Goal: Book appointment/travel/reservation

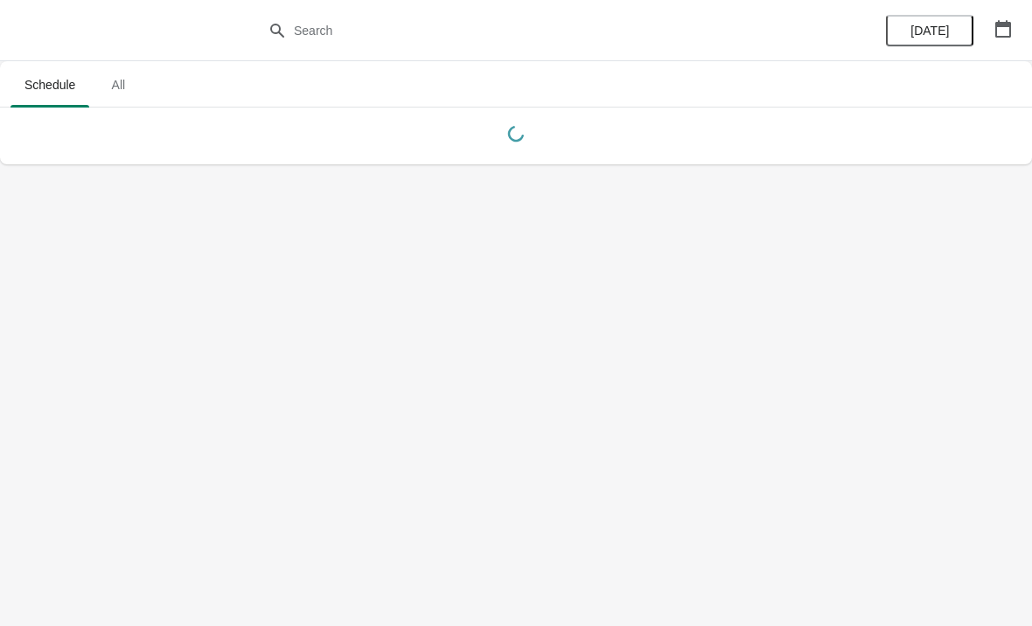
click at [135, 86] on span "All" at bounding box center [118, 84] width 44 height 31
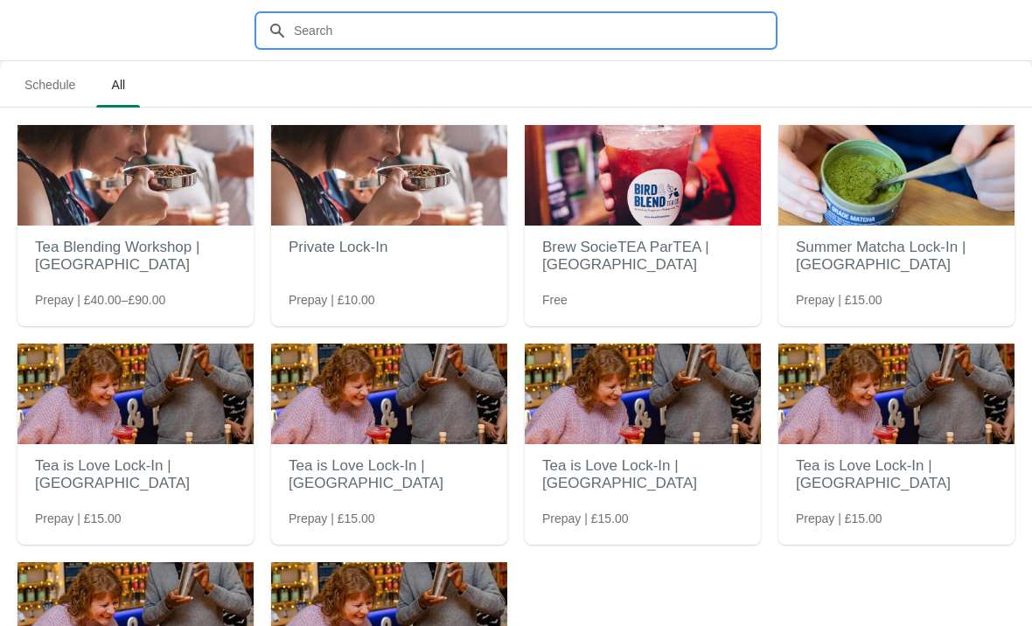
click at [387, 17] on input "text" at bounding box center [533, 30] width 481 height 31
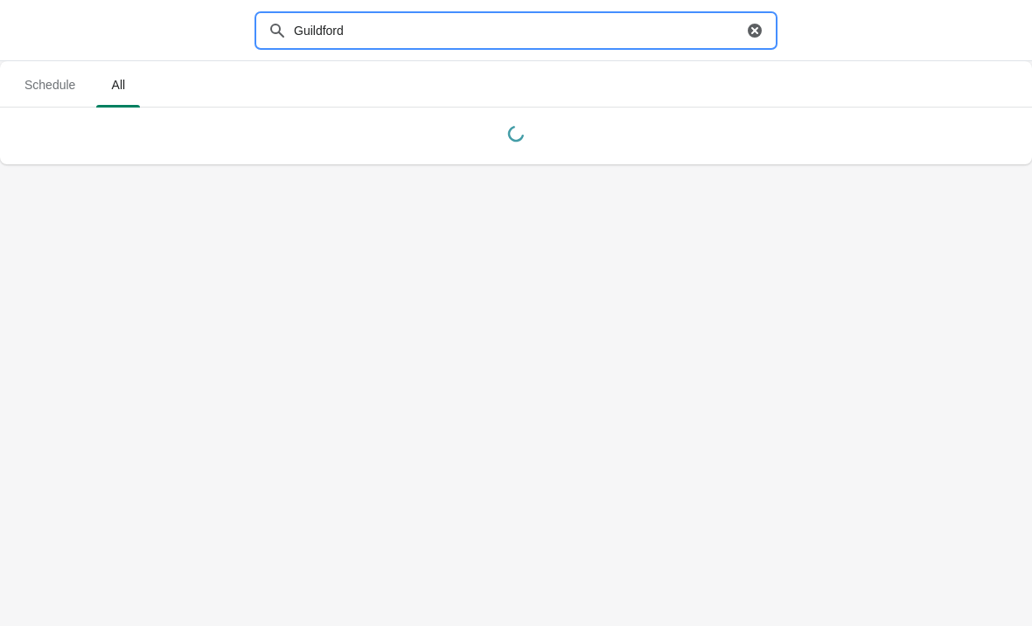
type input "Guildford"
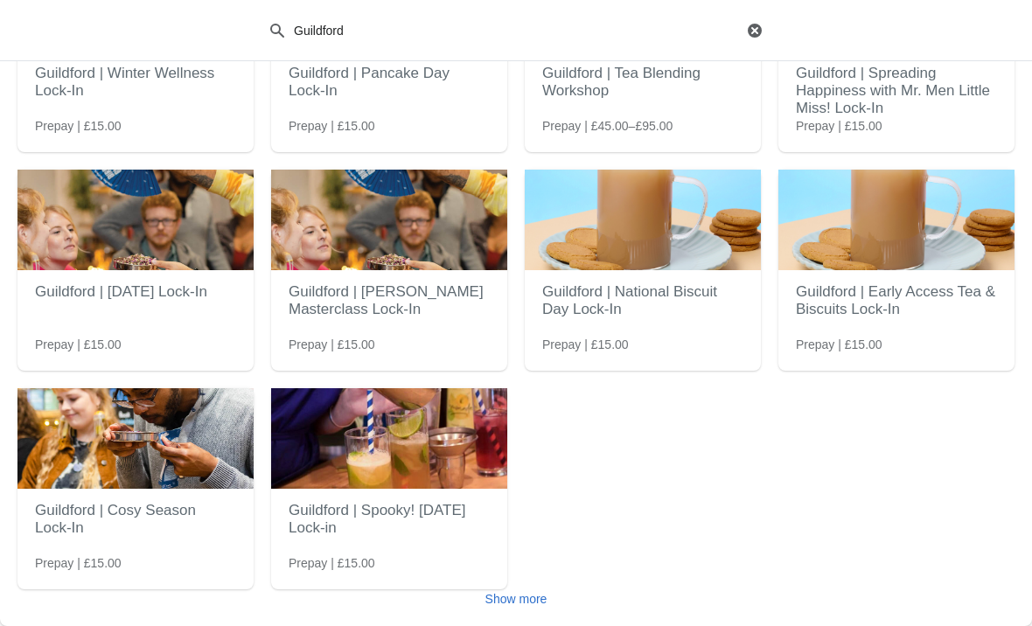
scroll to position [174, 0]
click at [108, 514] on h2 "Guildford | Cosy Season Lock-In" at bounding box center [135, 519] width 201 height 52
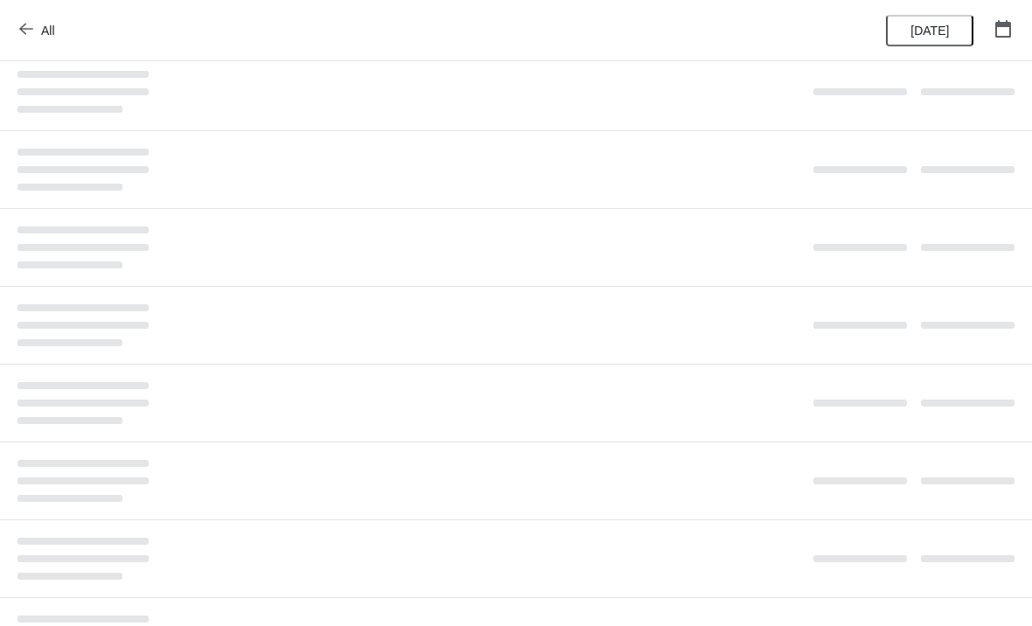
scroll to position [0, 0]
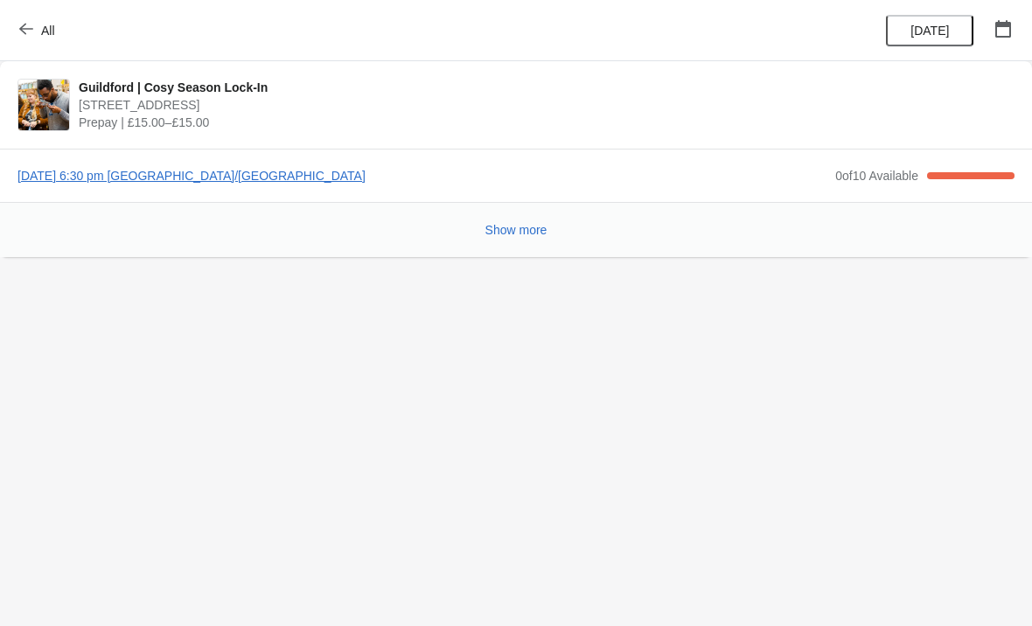
click at [544, 221] on button "Show more" at bounding box center [516, 229] width 76 height 31
click at [198, 183] on span "[DATE] 6:30 pm [GEOGRAPHIC_DATA]/[GEOGRAPHIC_DATA]" at bounding box center [421, 175] width 809 height 17
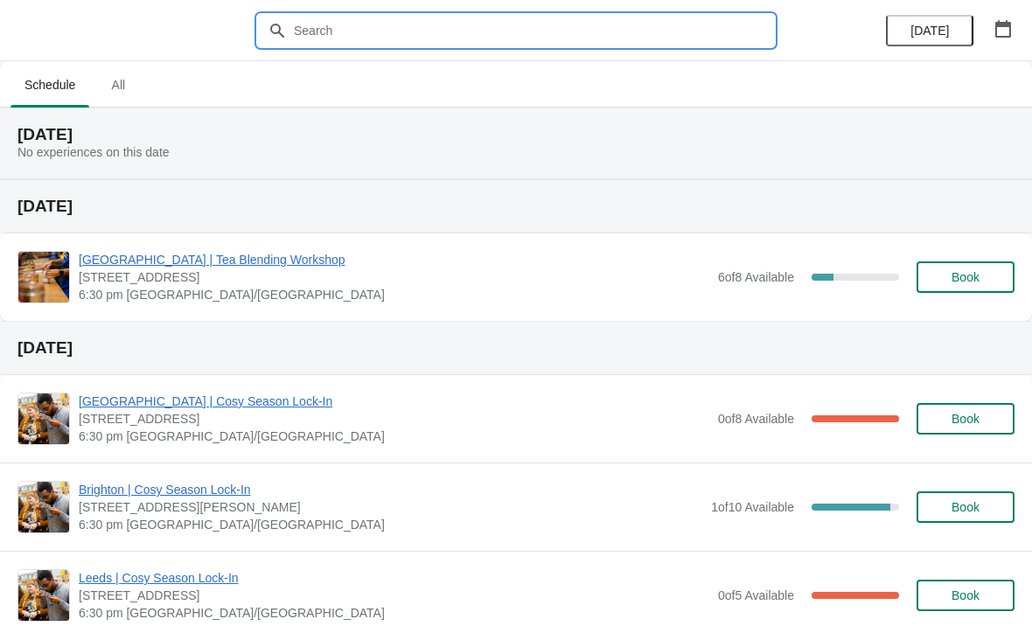
click at [508, 26] on input "text" at bounding box center [533, 30] width 481 height 31
type input "Guil"
click at [124, 70] on span "All" at bounding box center [118, 84] width 44 height 31
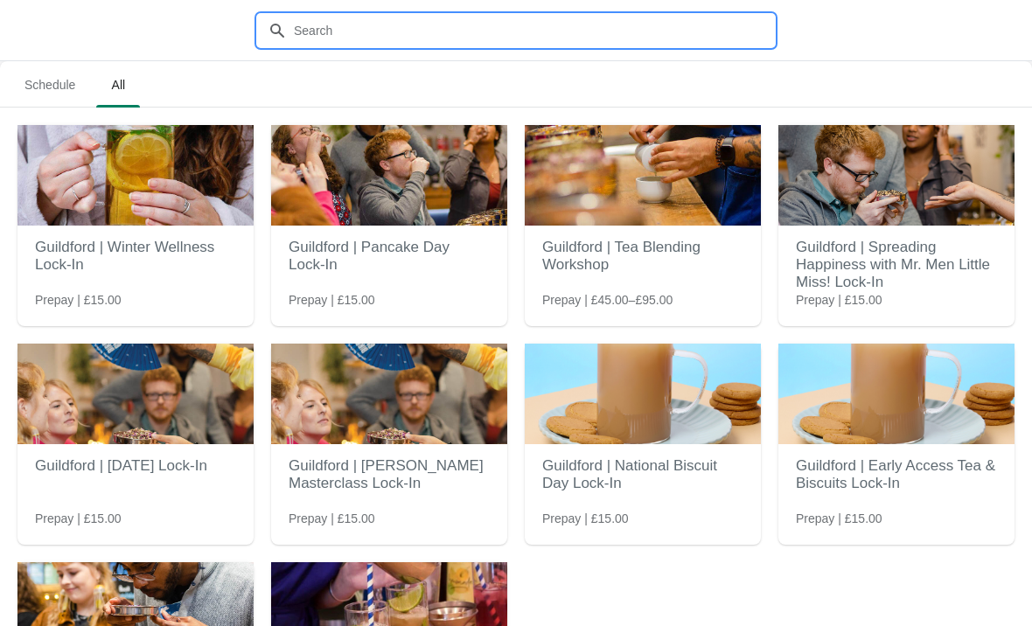
click at [681, 21] on input "text" at bounding box center [533, 30] width 481 height 31
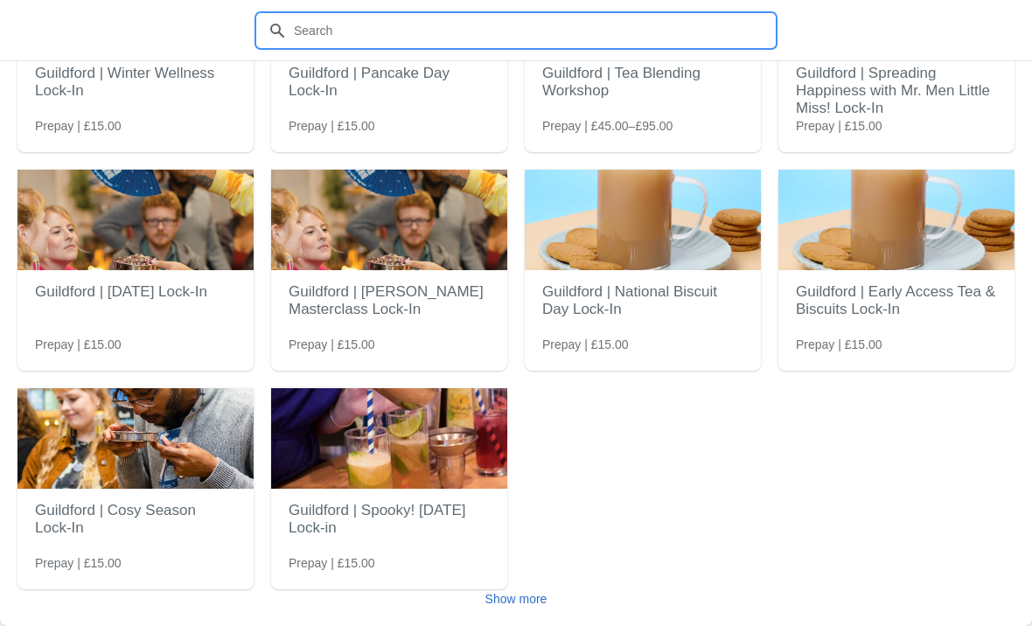
scroll to position [174, 0]
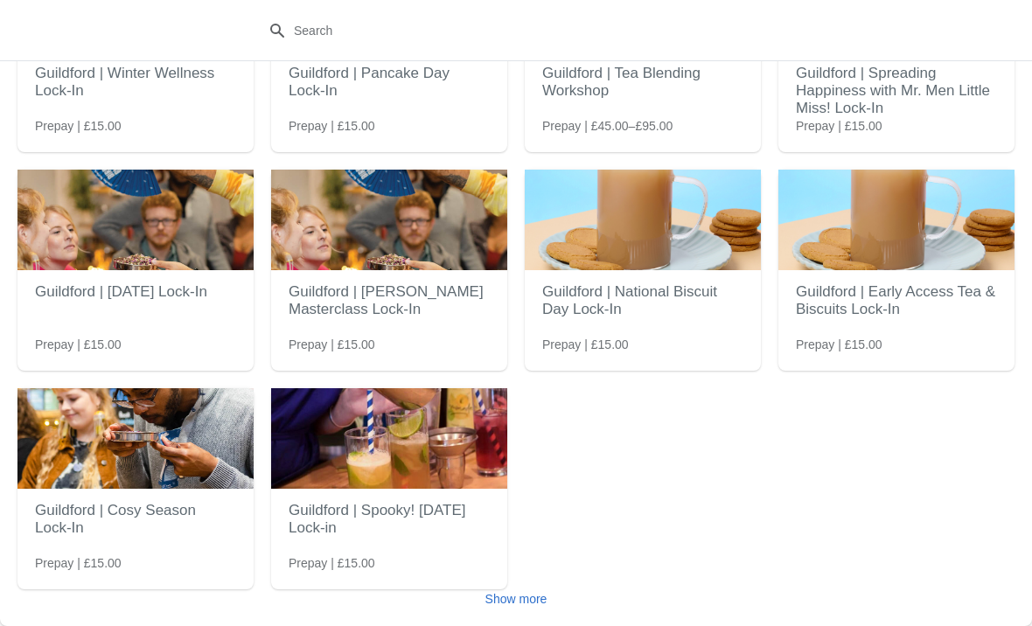
click at [542, 594] on span "Show more" at bounding box center [516, 599] width 62 height 14
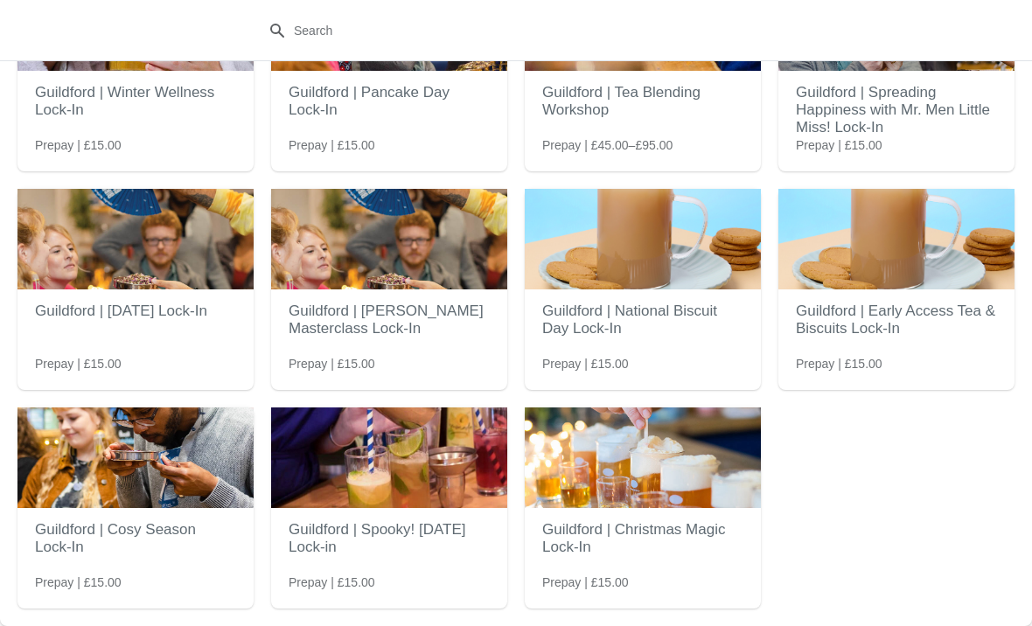
click at [689, 446] on img at bounding box center [642, 457] width 236 height 101
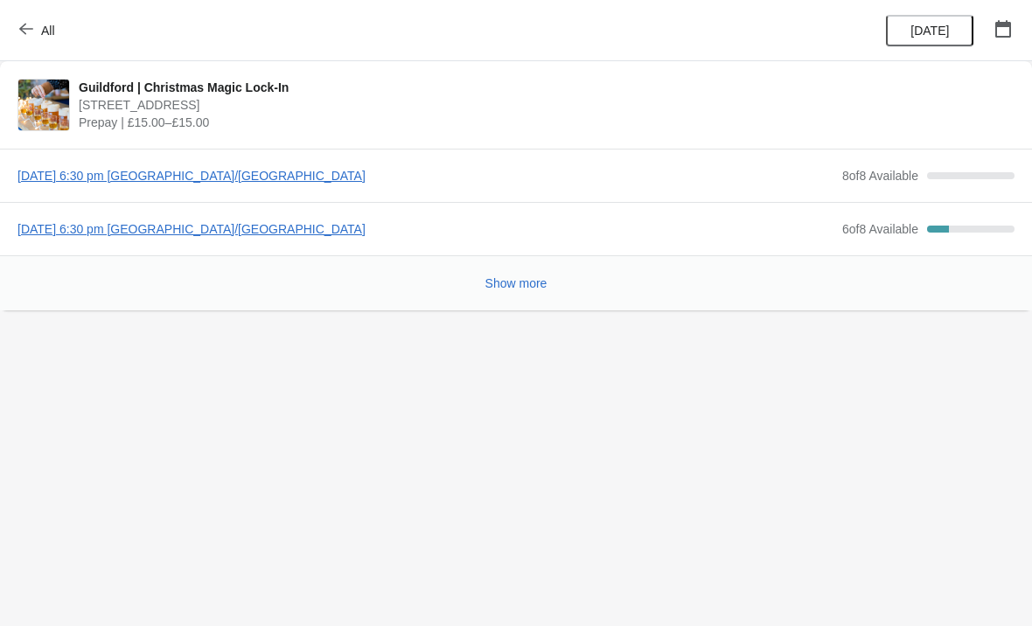
click at [328, 234] on span "Thursday, December 11, 2025 | 6:30 pm Europe/London" at bounding box center [425, 228] width 816 height 17
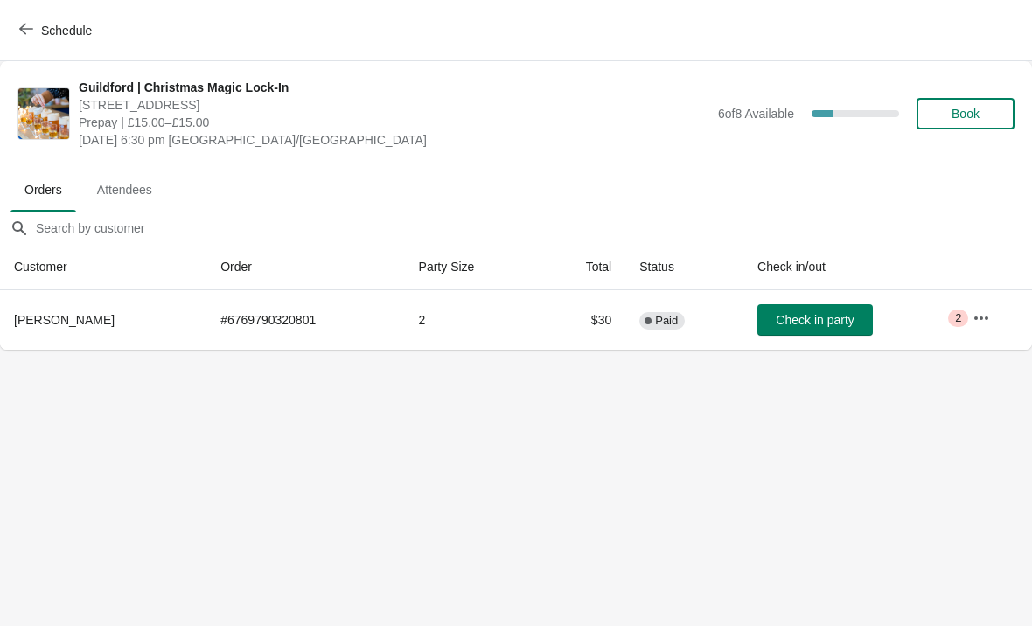
click at [23, 19] on button "Schedule" at bounding box center [57, 30] width 97 height 31
